Goal: Transaction & Acquisition: Purchase product/service

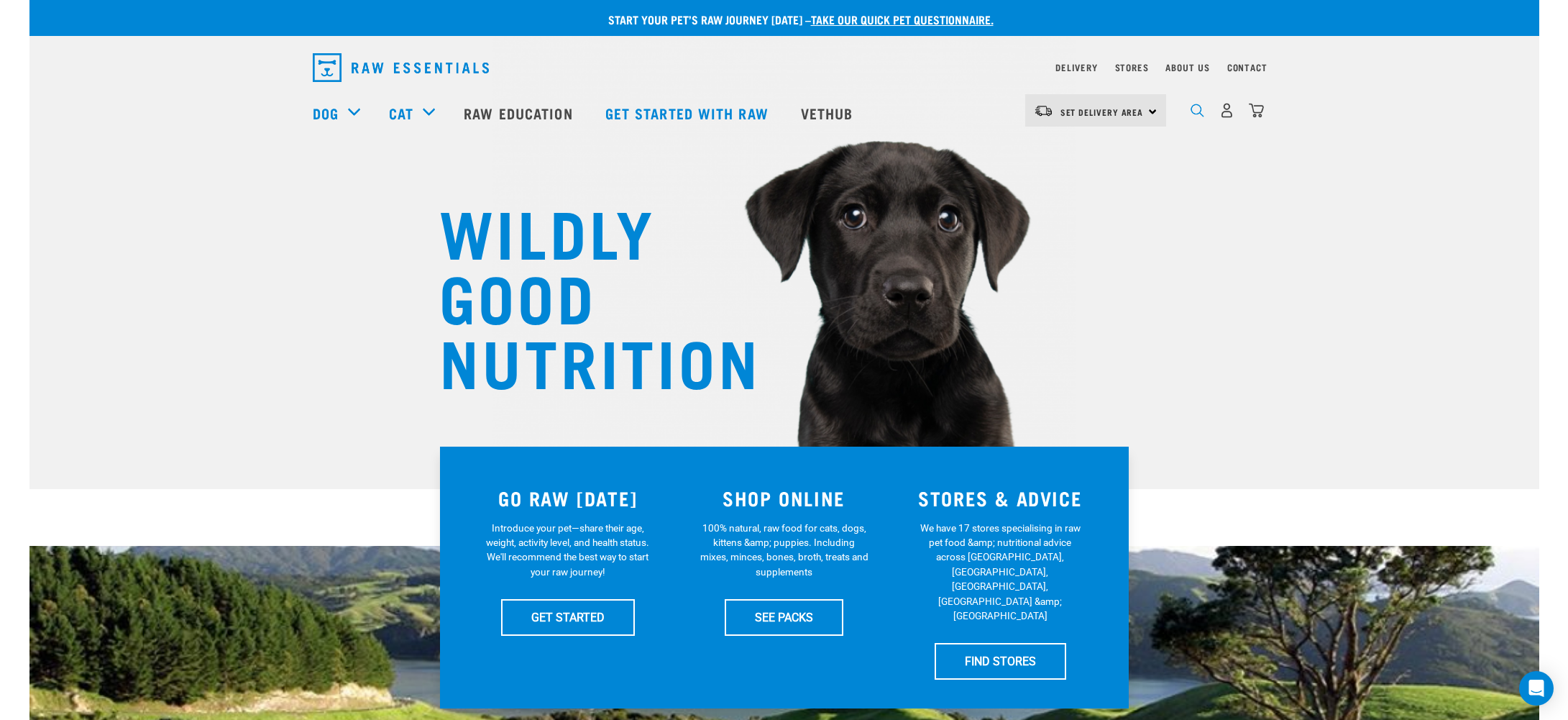
scroll to position [4, 0]
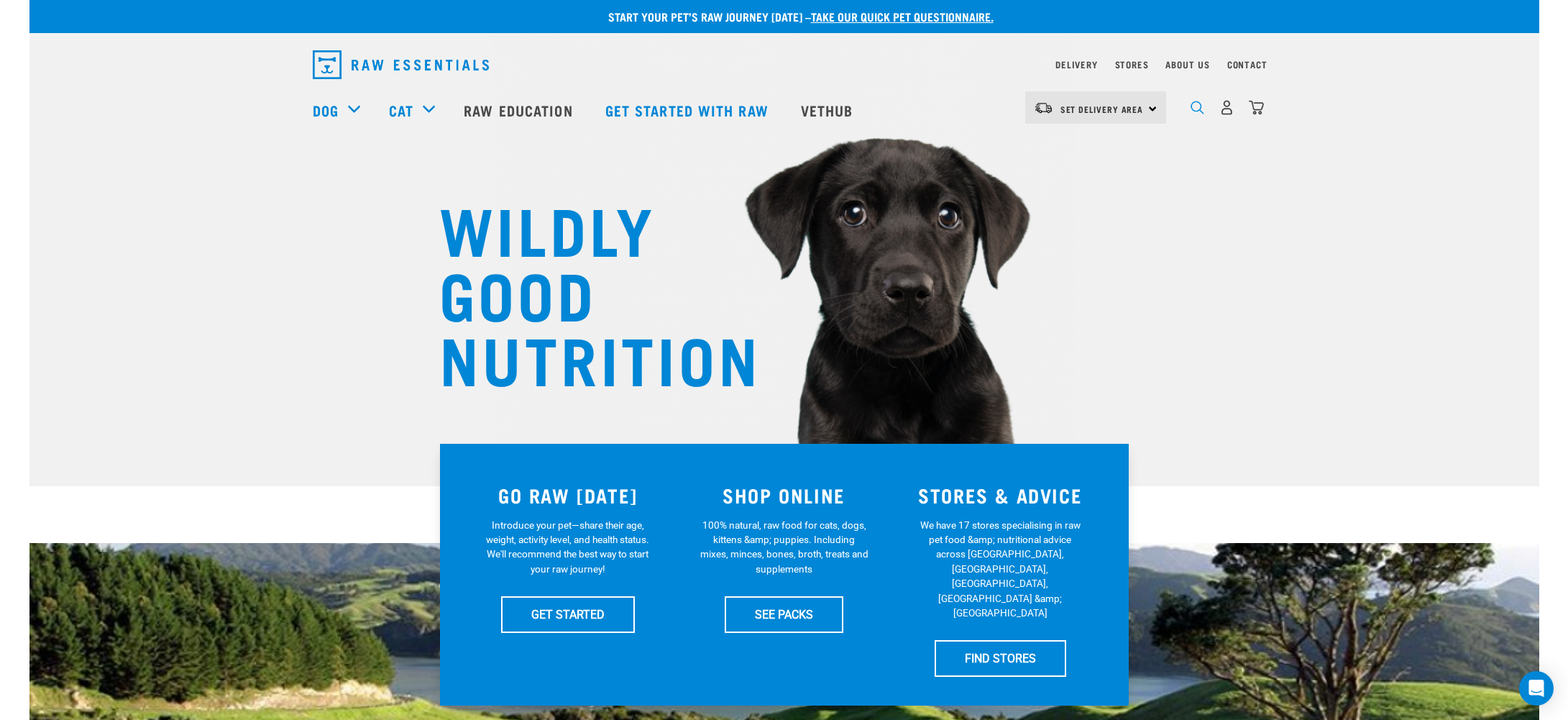
click at [1196, 110] on img "dropdown navigation" at bounding box center [1198, 107] width 14 height 14
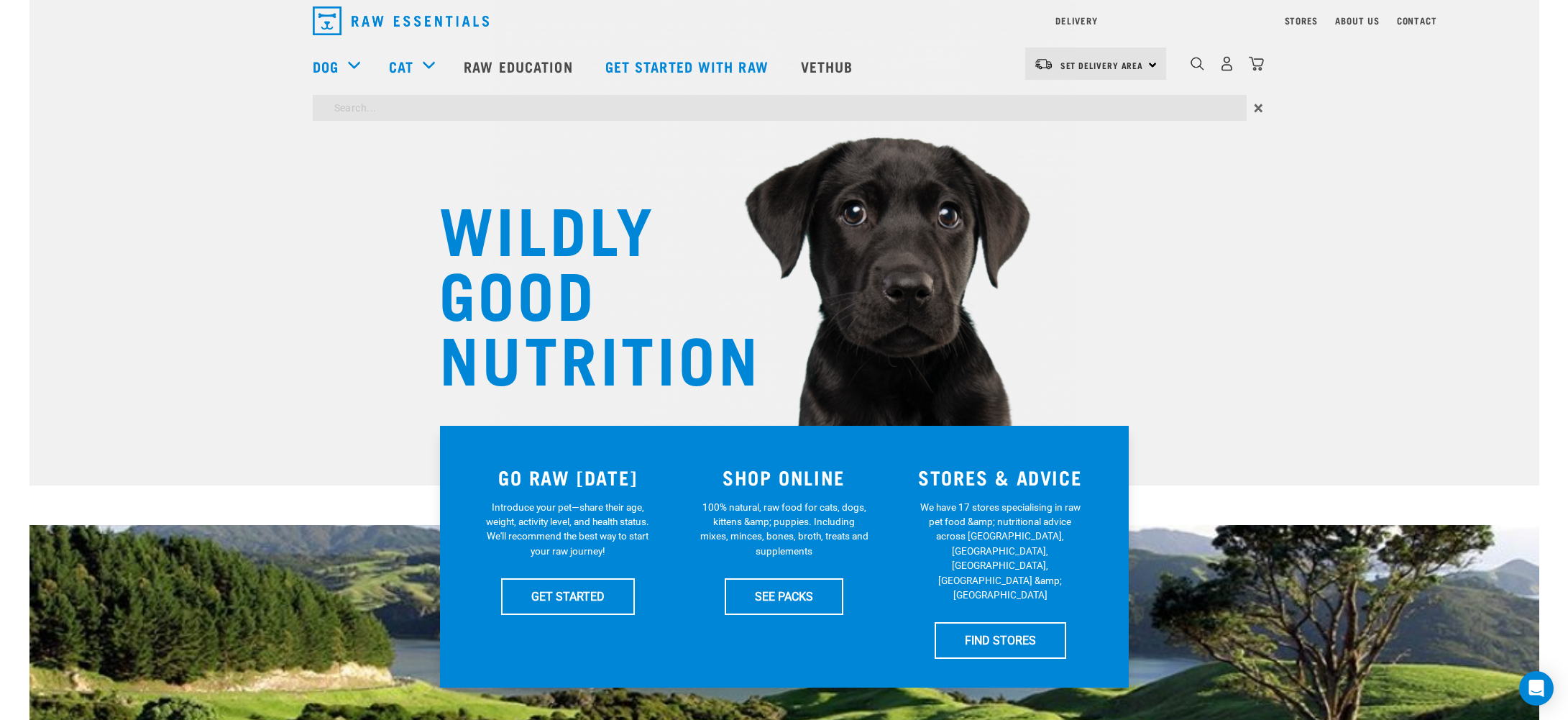
click at [365, 110] on input "search" at bounding box center [779, 108] width 934 height 26
type input "diamateous earth"
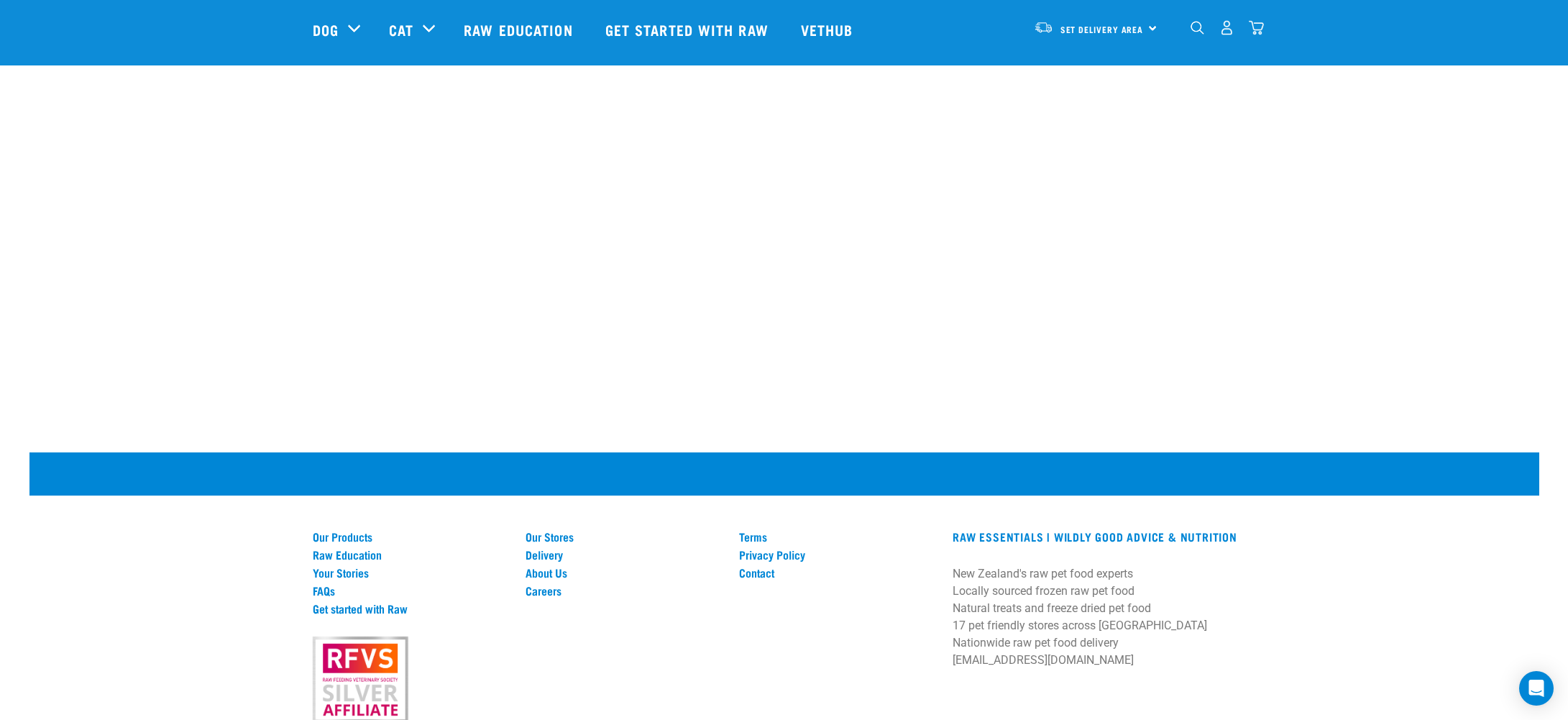
scroll to position [414, 0]
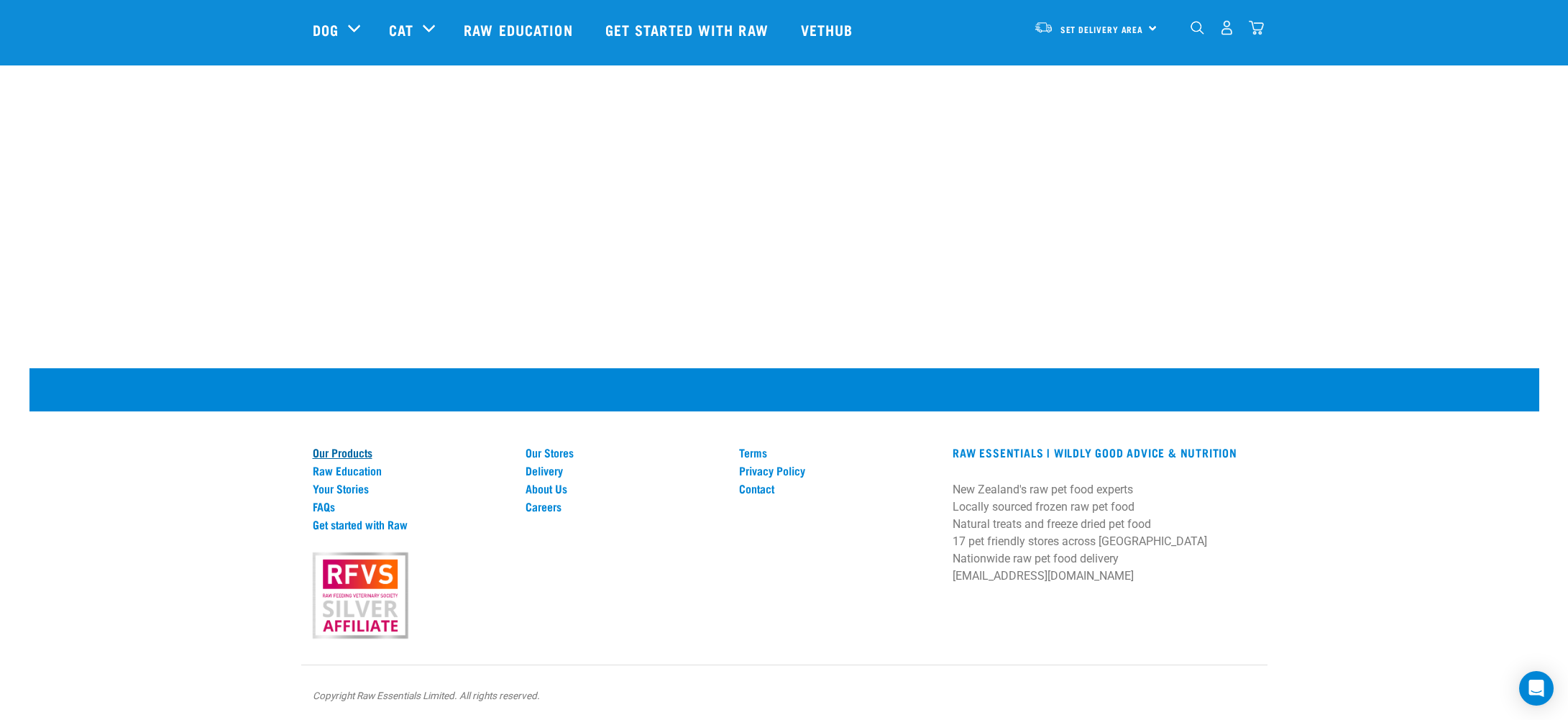
click at [339, 446] on link "Our Products" at bounding box center [411, 452] width 196 height 13
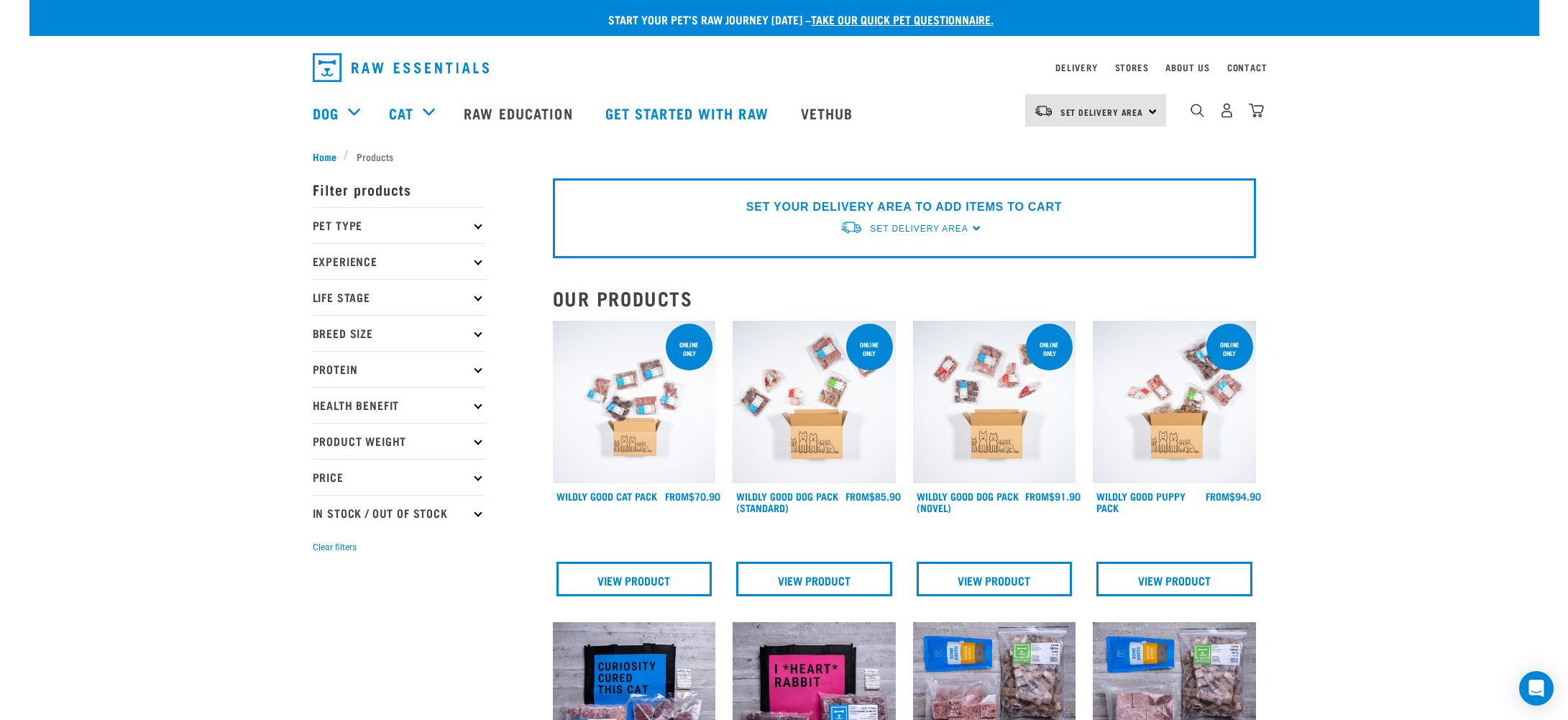
click at [368, 152] on li "Products" at bounding box center [372, 157] width 57 height 15
click at [345, 224] on p "Pet Type" at bounding box center [399, 225] width 172 height 36
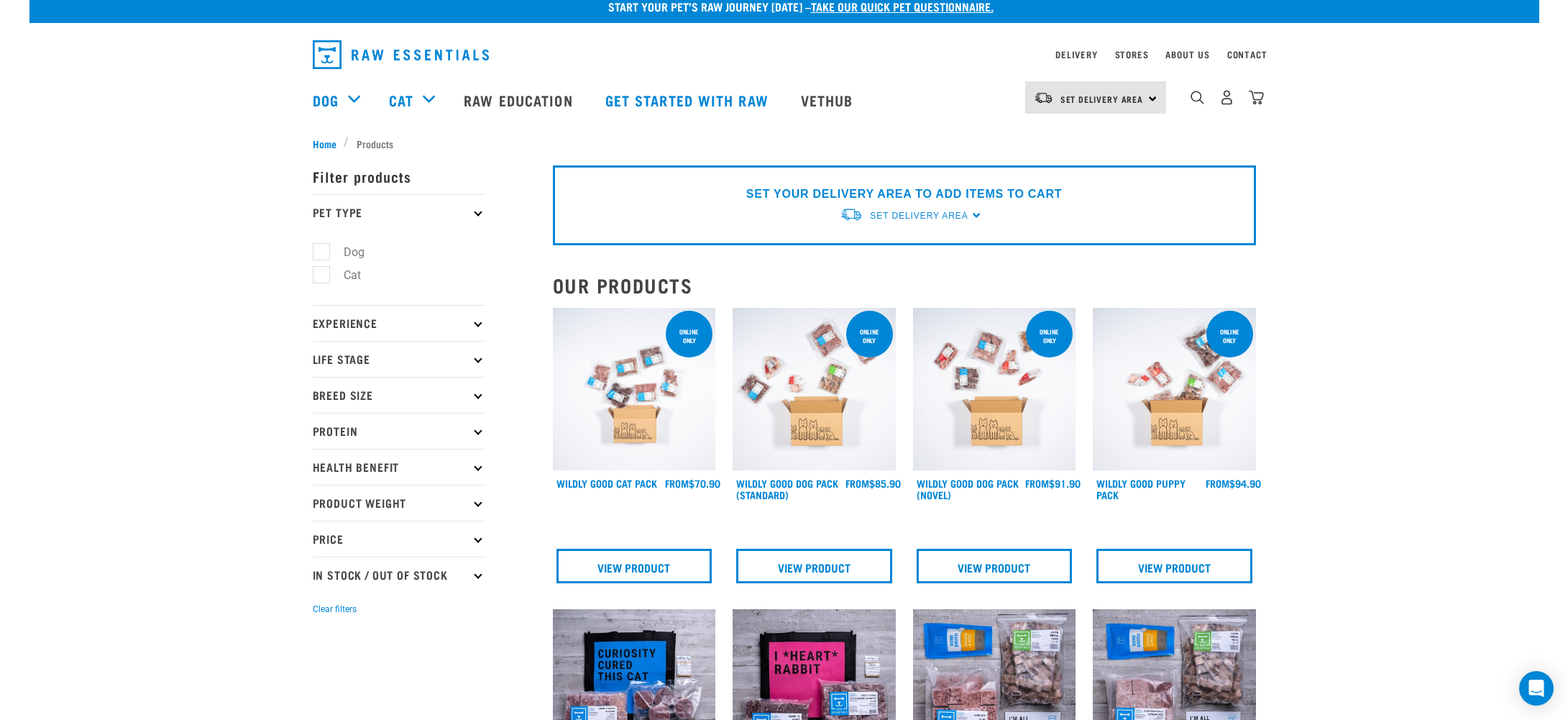
click at [338, 321] on p "Experience" at bounding box center [399, 323] width 172 height 36
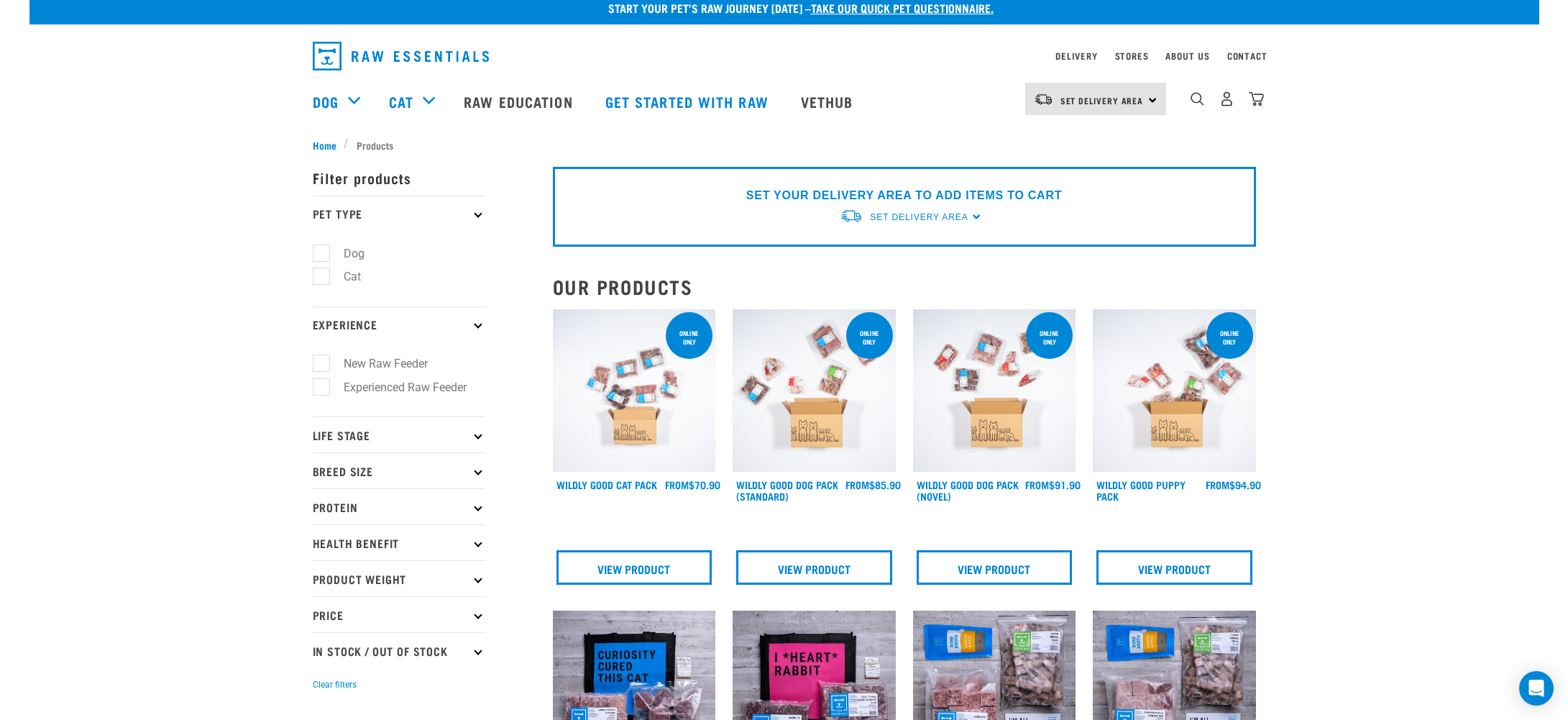
click at [375, 545] on p "Health Benefit" at bounding box center [399, 542] width 172 height 36
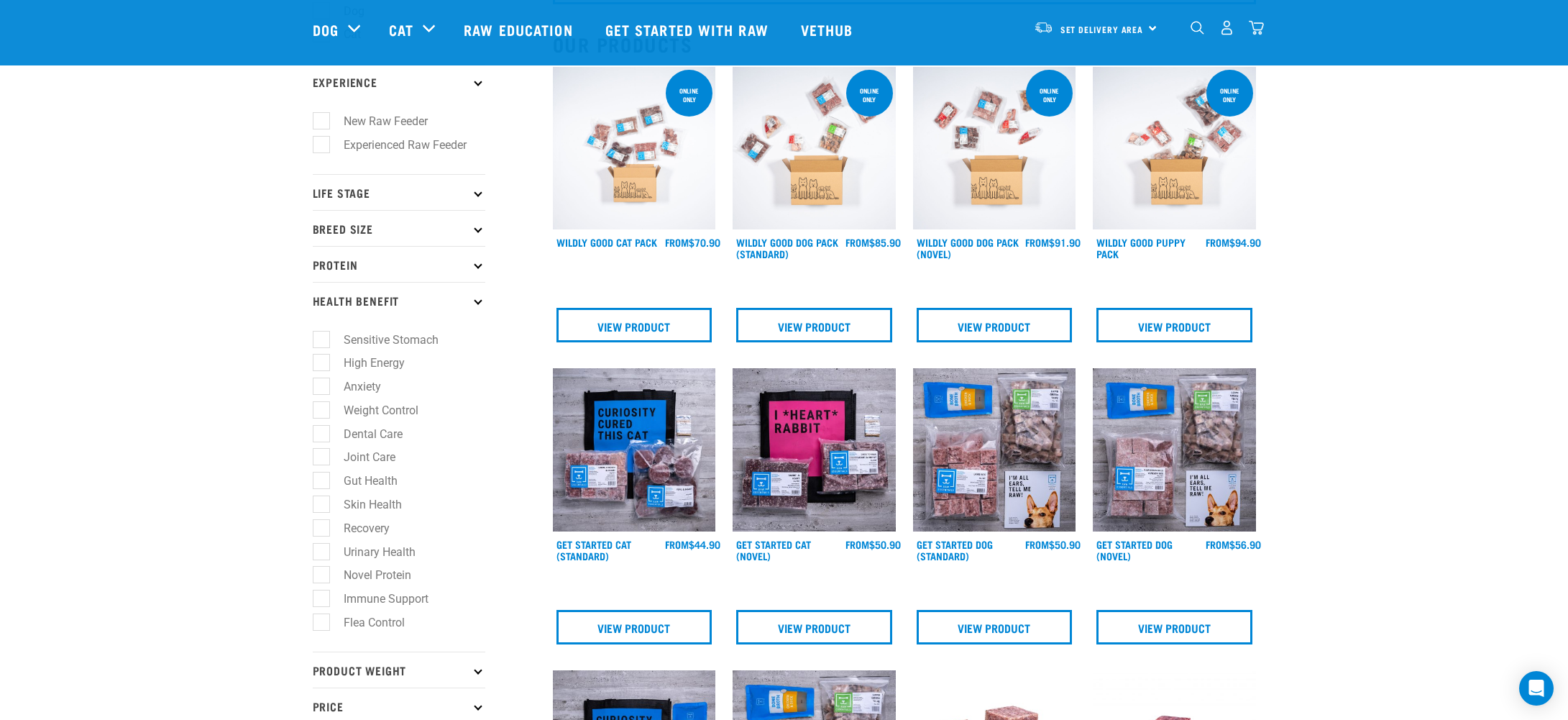
scroll to position [151, 0]
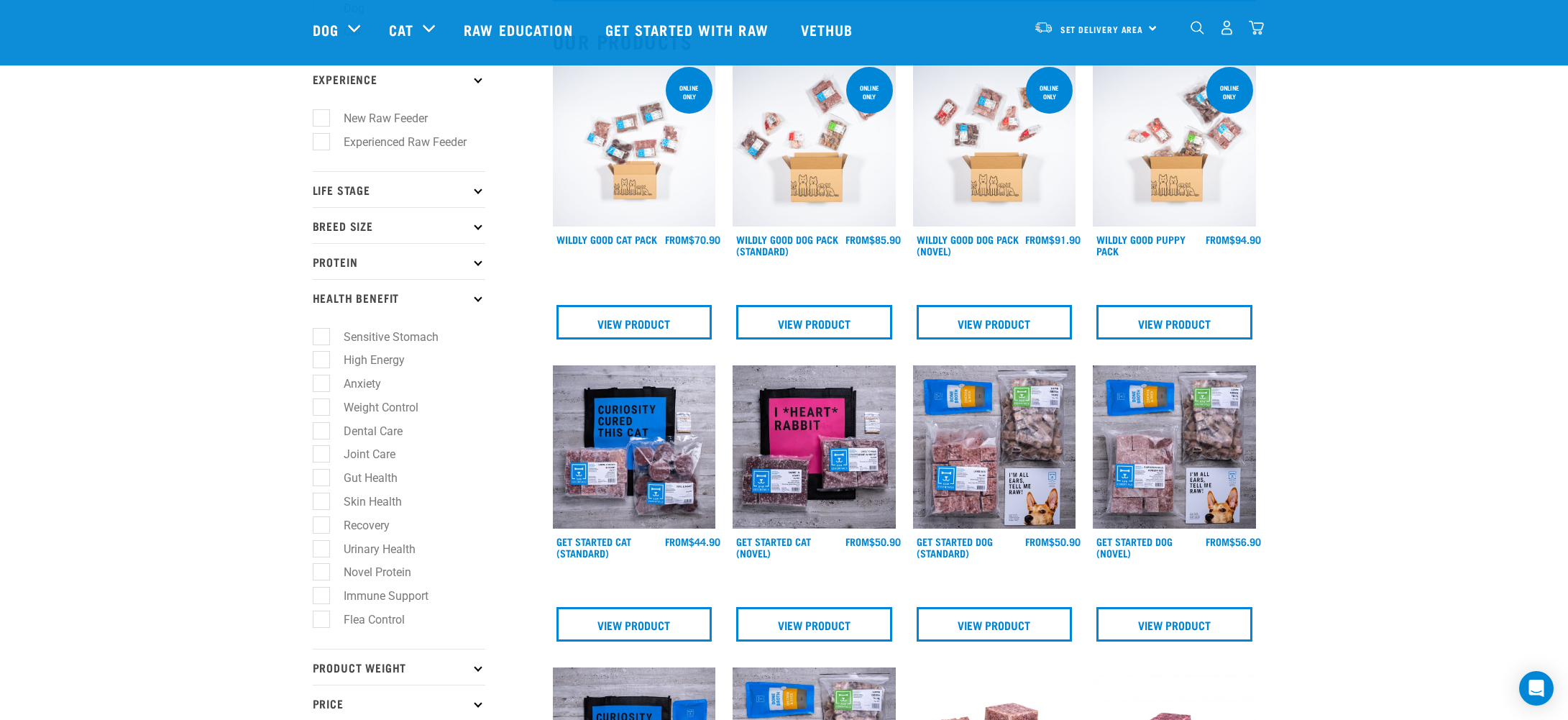
click at [378, 628] on label "Flea Control" at bounding box center [365, 619] width 90 height 18
click at [322, 621] on input "Flea Control" at bounding box center [317, 616] width 9 height 9
checkbox input "true"
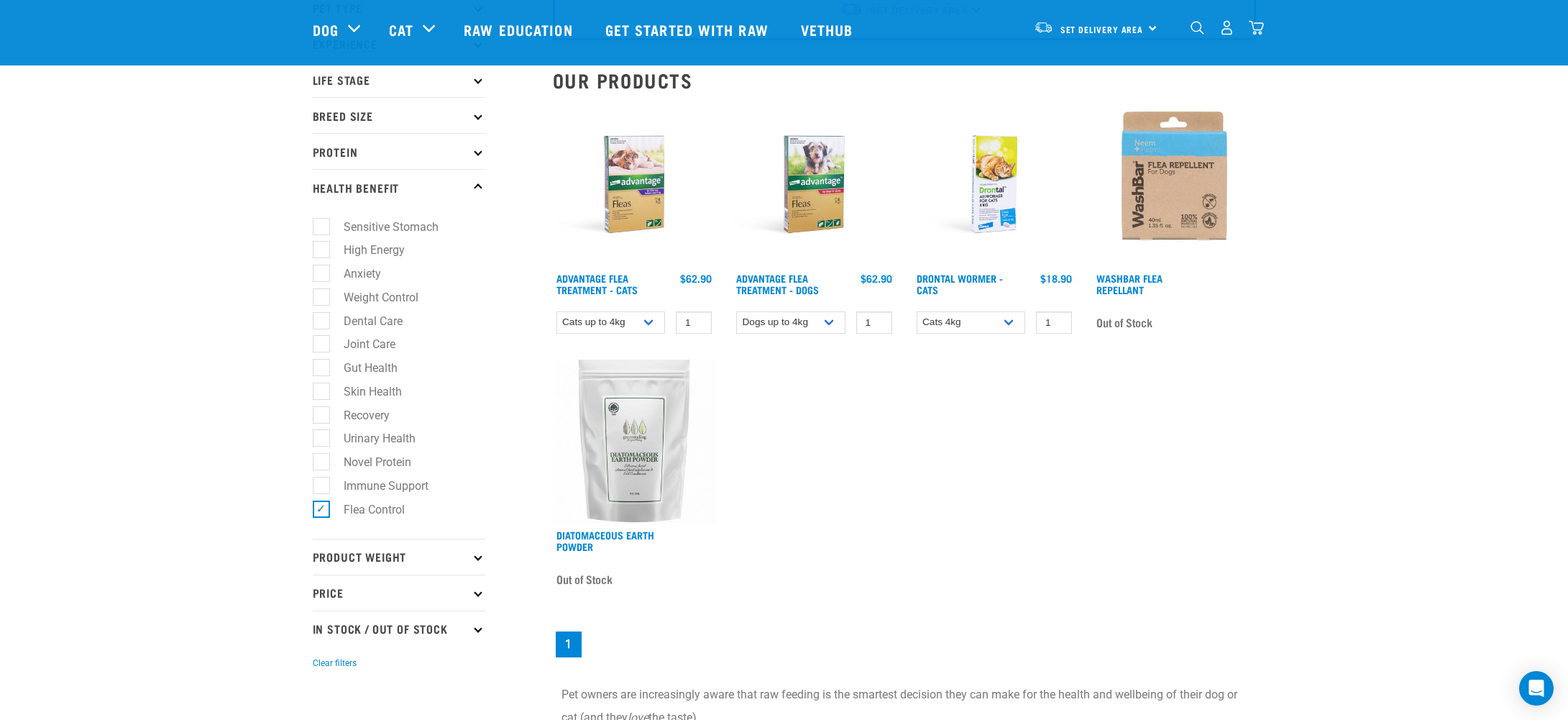
scroll to position [113, 0]
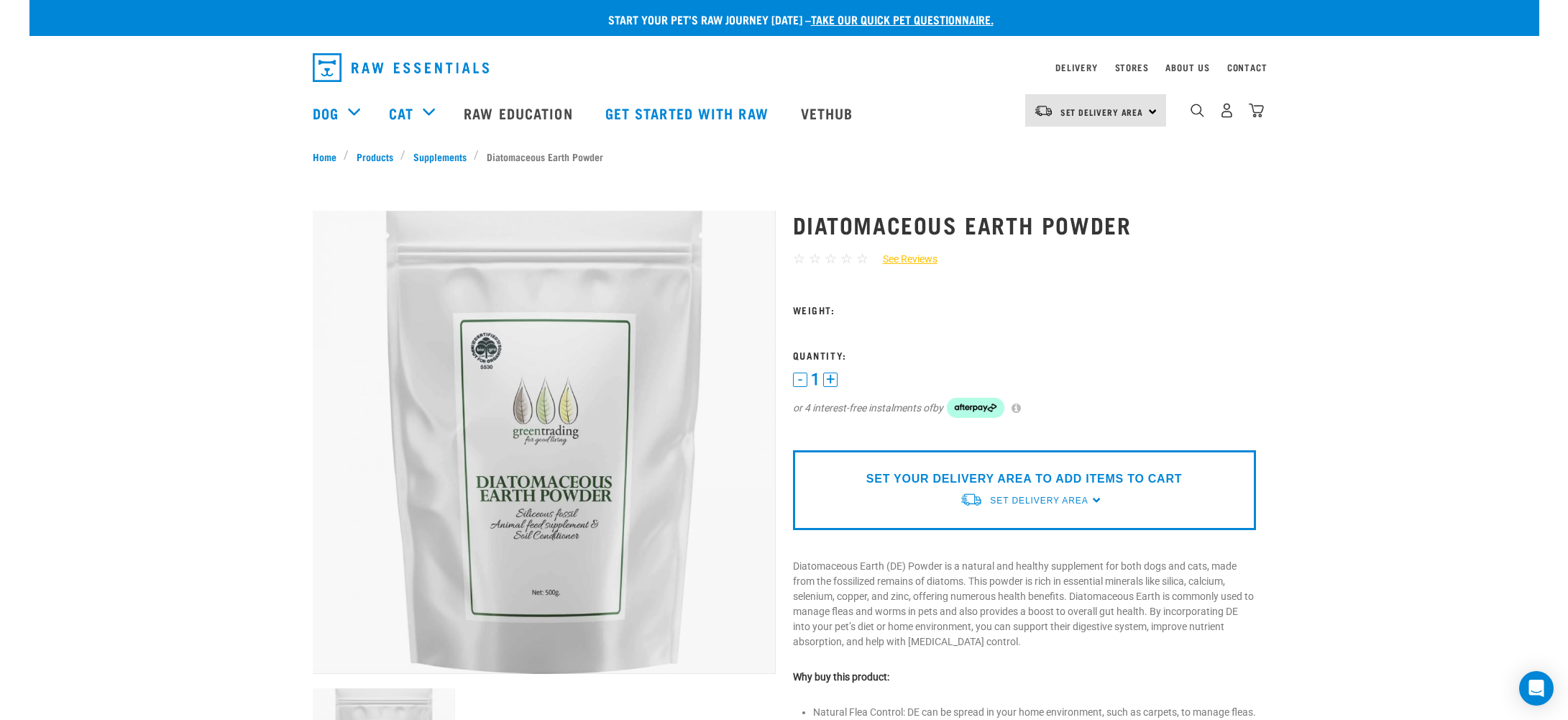
scroll to position [1, 0]
